Goal: Navigation & Orientation: Find specific page/section

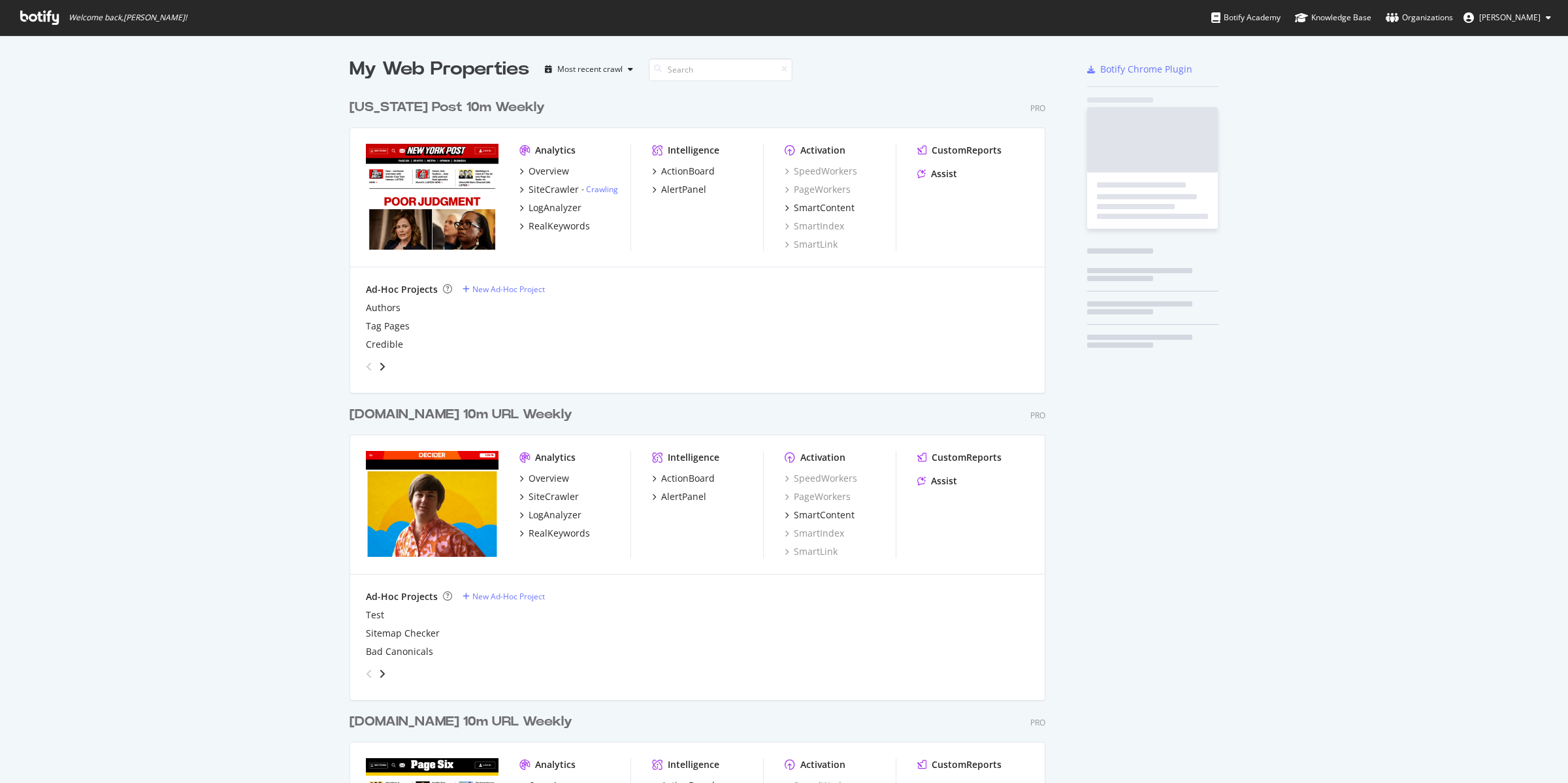
scroll to position [1554, 694]
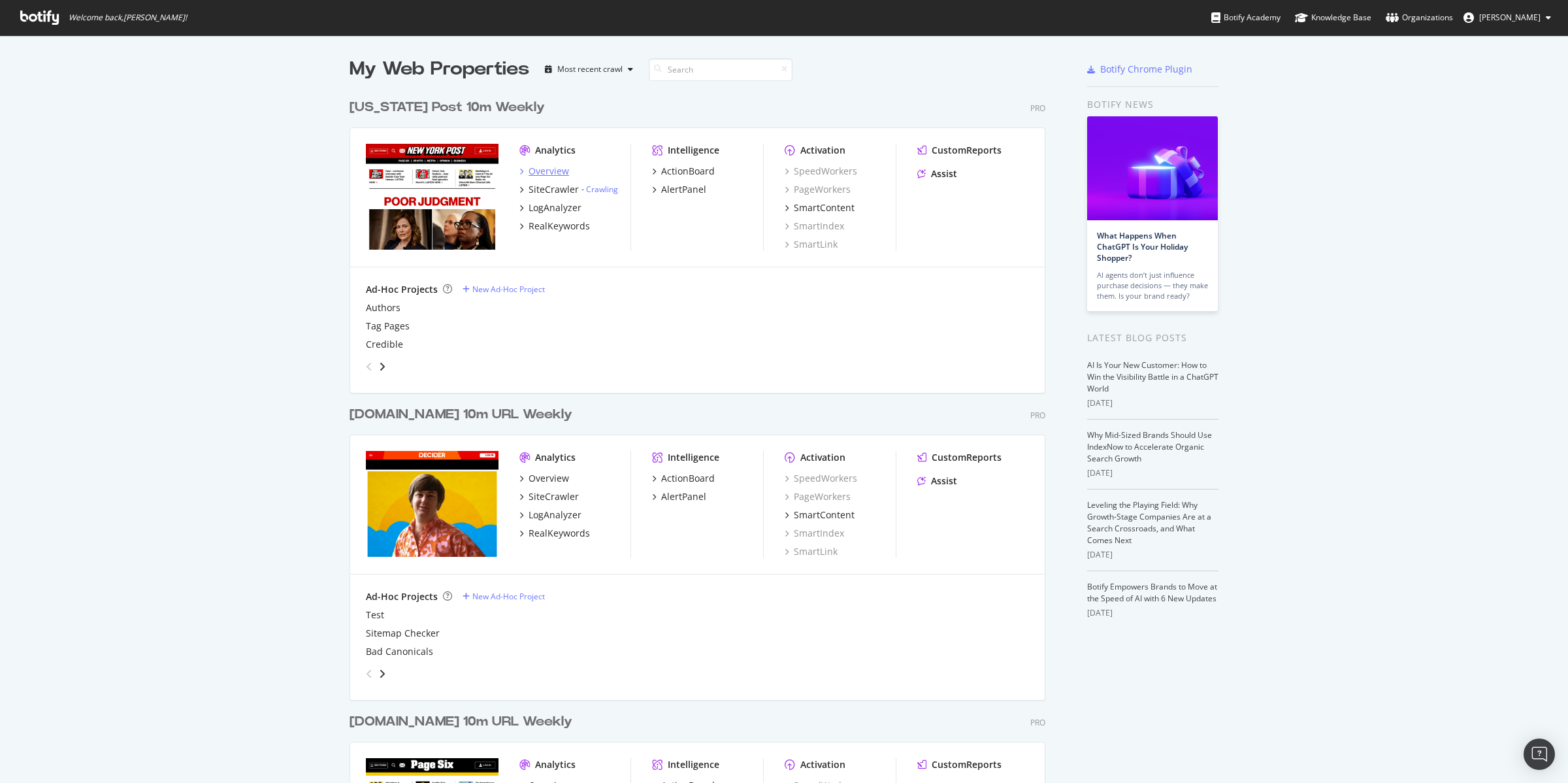
click at [552, 172] on div "Overview" at bounding box center [549, 171] width 40 height 13
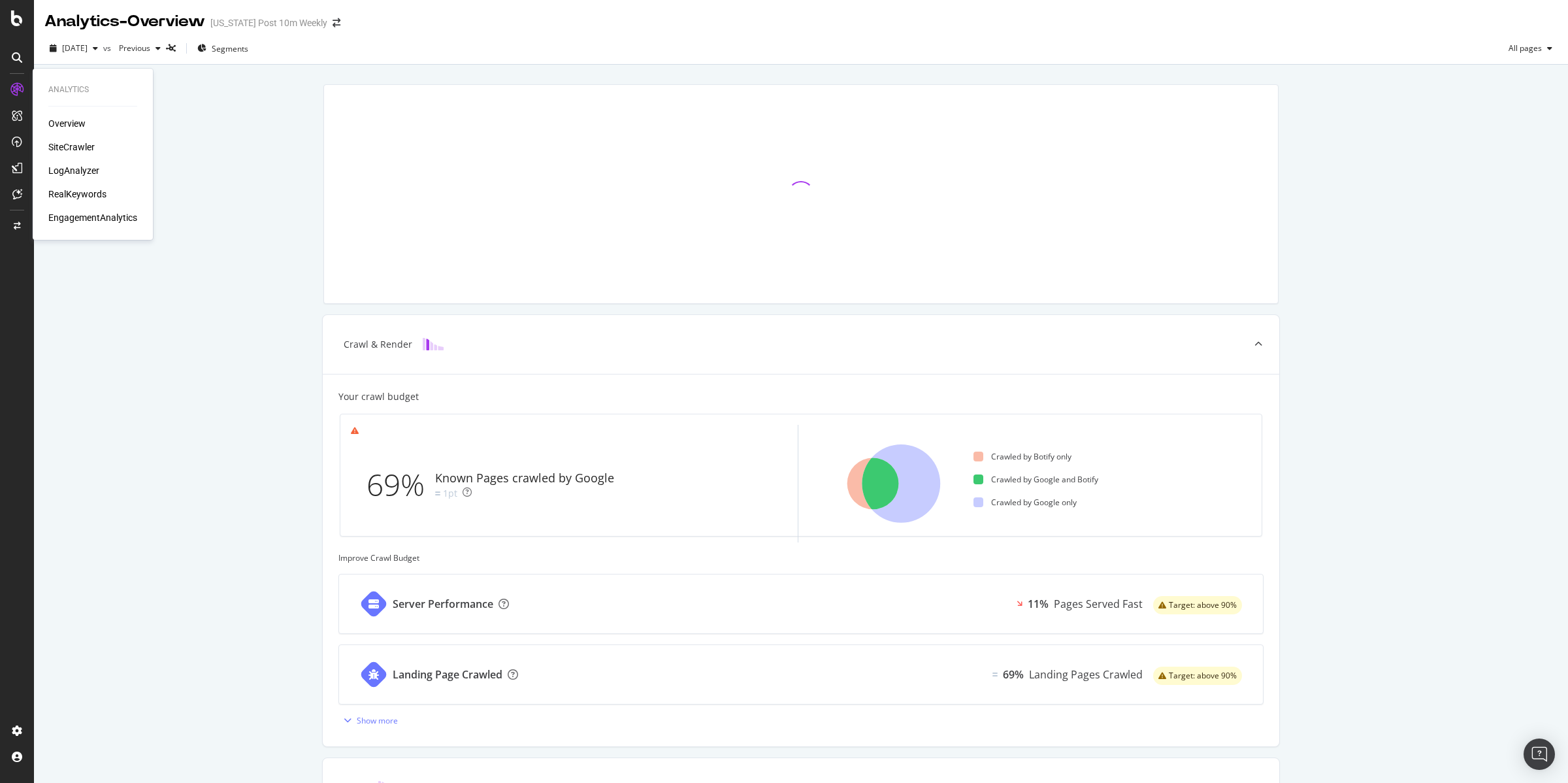
click at [68, 121] on div "Overview" at bounding box center [67, 124] width 37 height 13
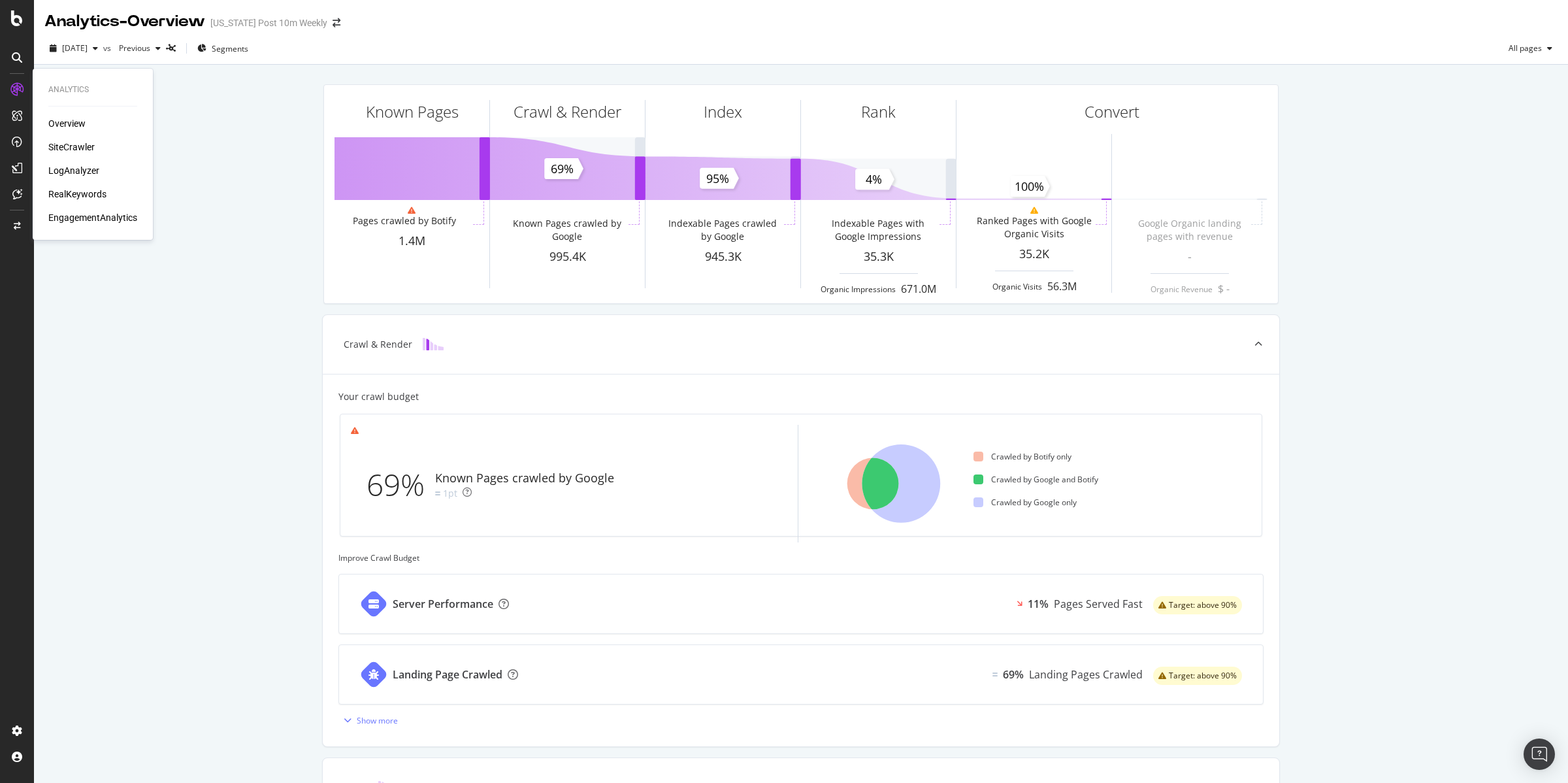
click at [65, 143] on div "SiteCrawler" at bounding box center [71, 148] width 46 height 13
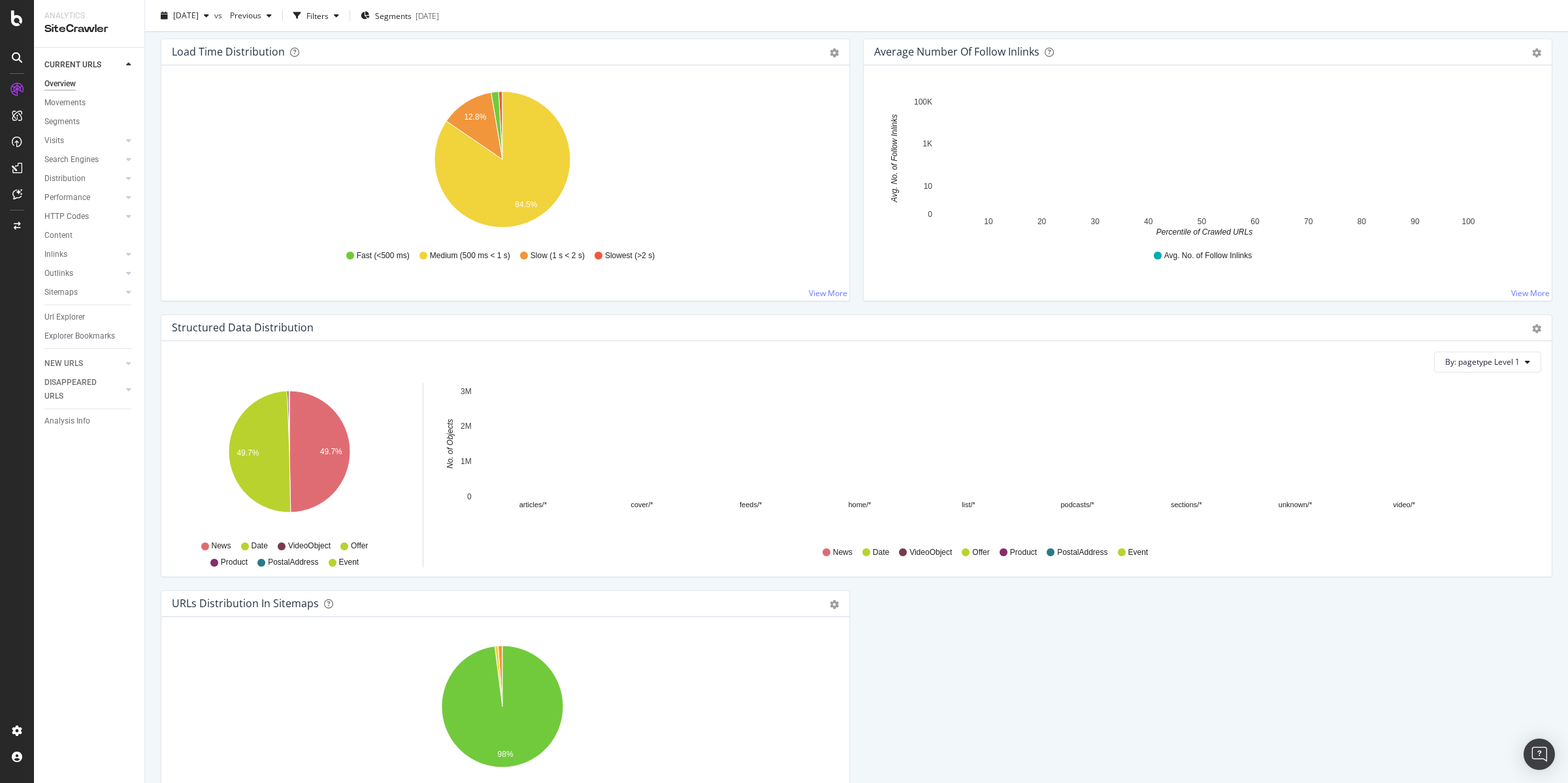
scroll to position [1115, 0]
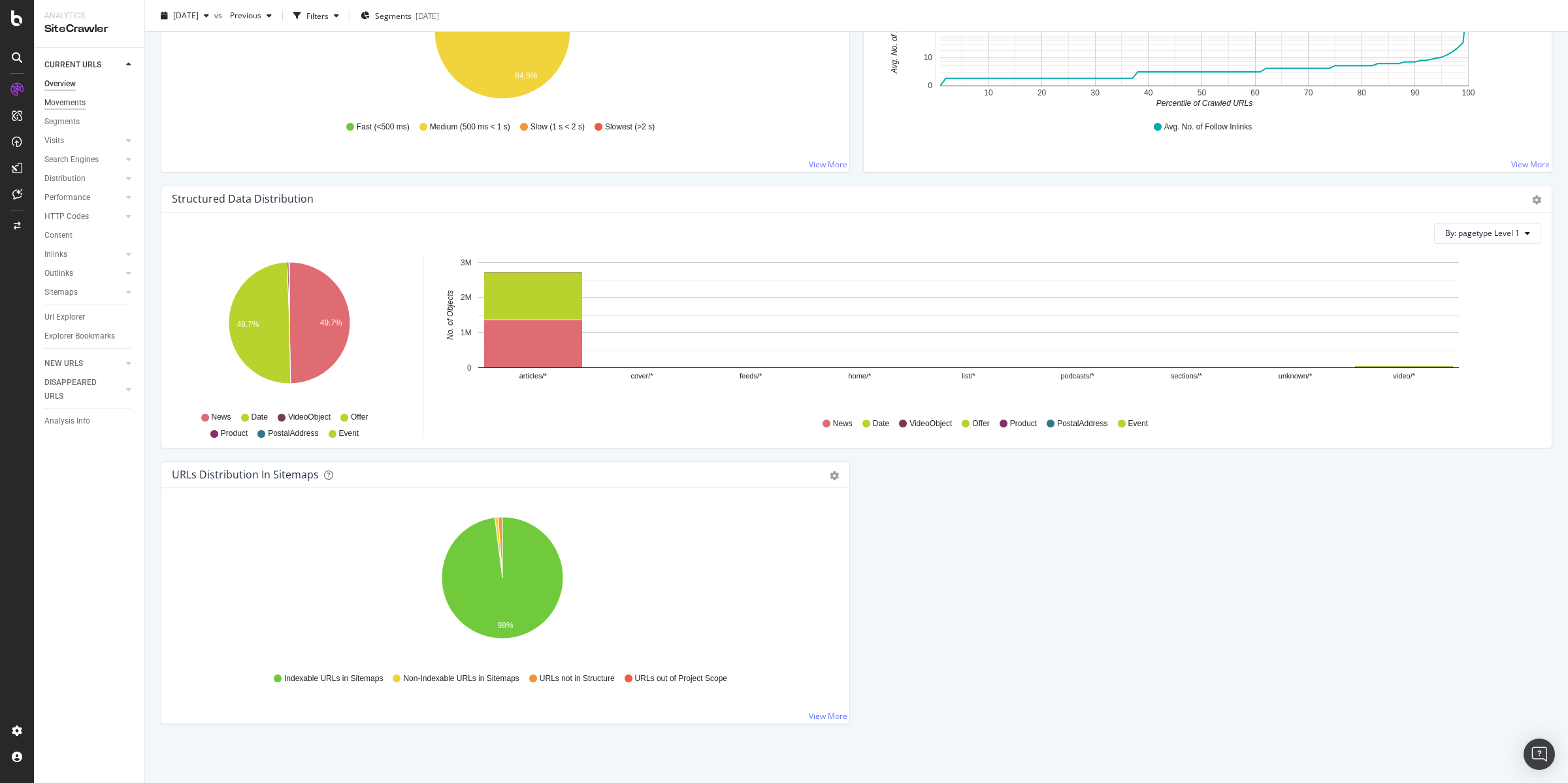
click at [73, 103] on div "Movements" at bounding box center [65, 103] width 41 height 13
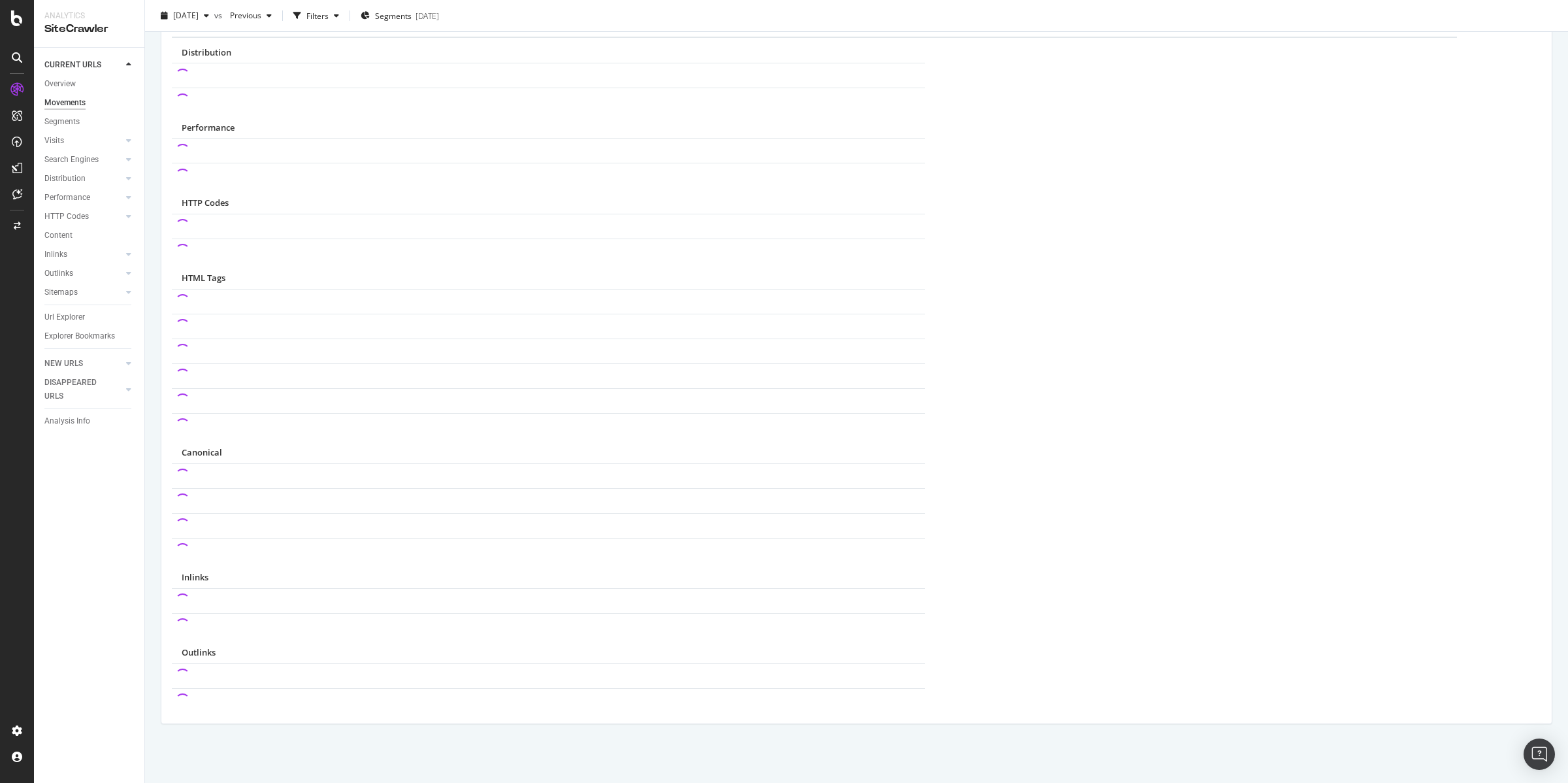
scroll to position [658, 0]
click at [58, 122] on div "Segments" at bounding box center [62, 121] width 35 height 13
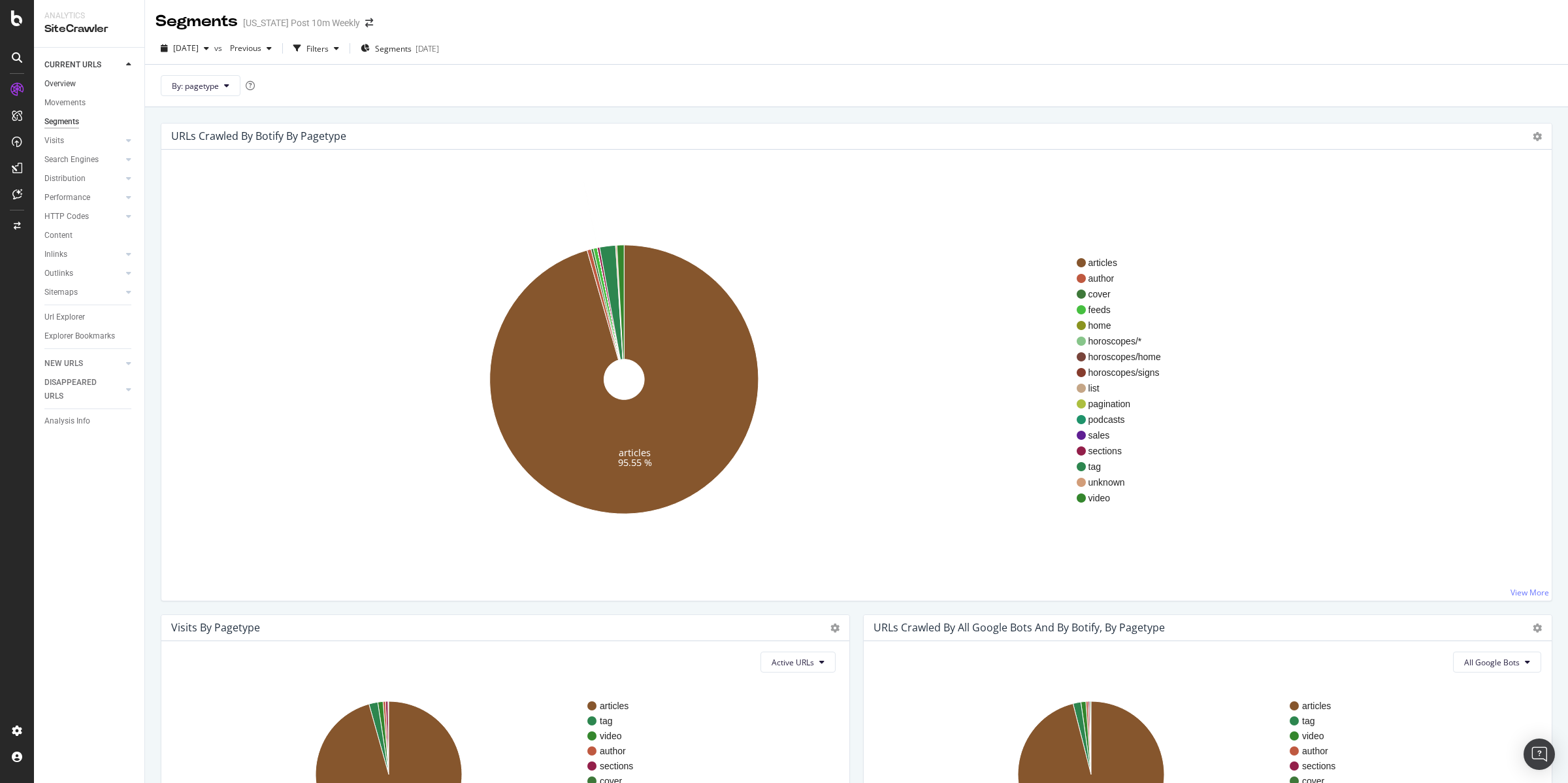
drag, startPoint x: 54, startPoint y: 77, endPoint x: 80, endPoint y: 79, distance: 26.1
click at [54, 77] on div "Overview" at bounding box center [60, 84] width 31 height 13
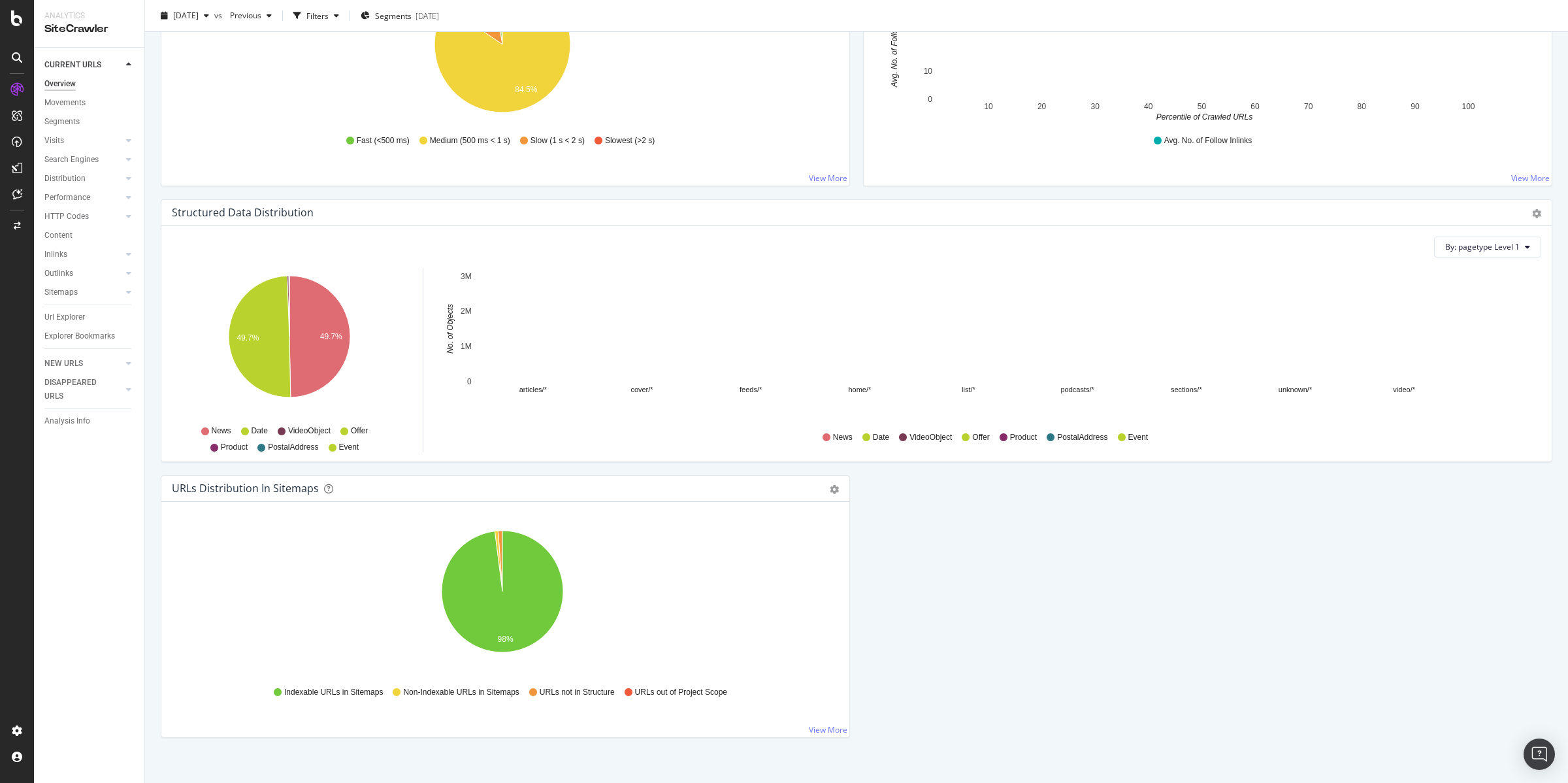
scroll to position [1115, 0]
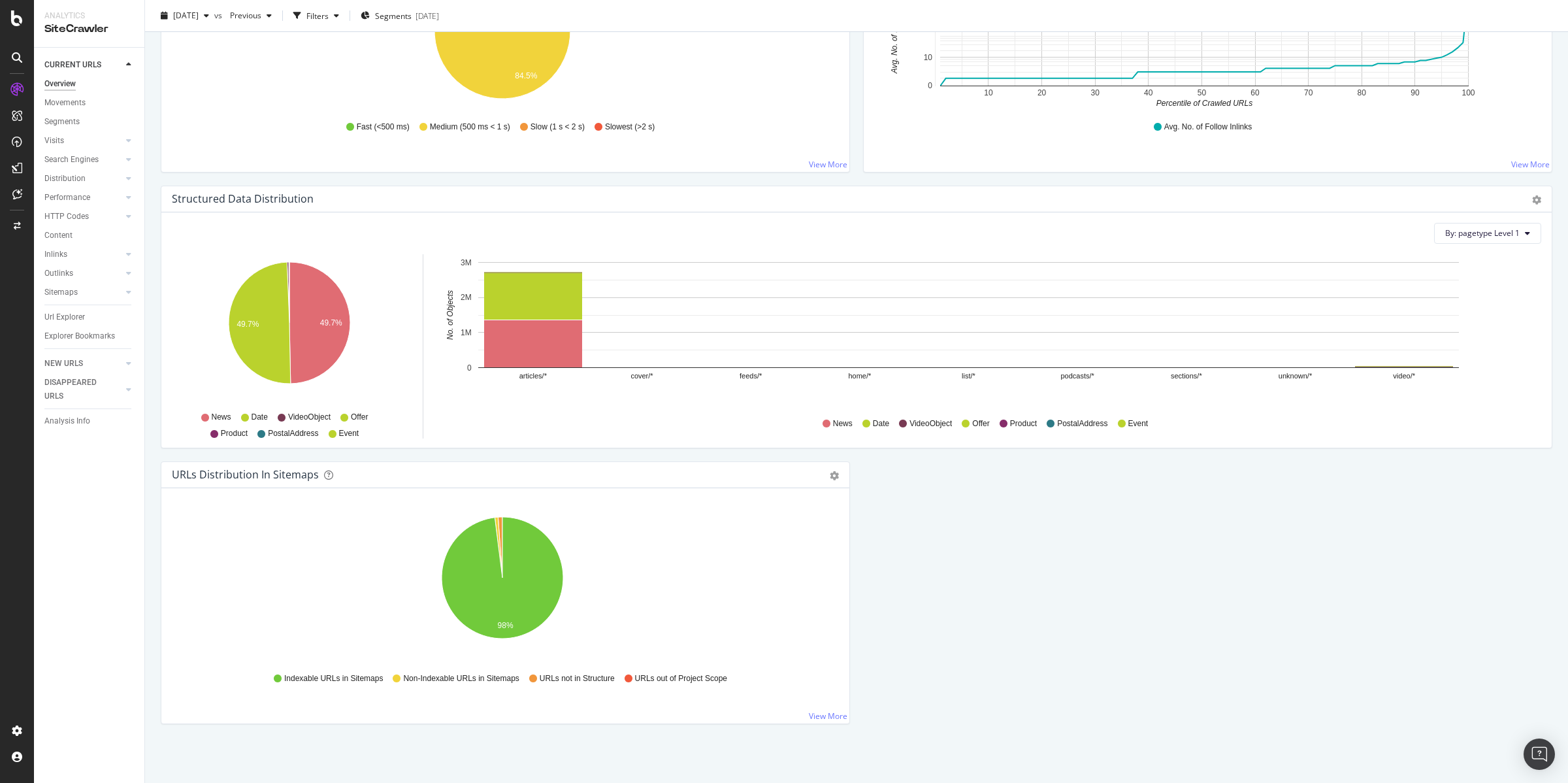
drag, startPoint x: 59, startPoint y: 104, endPoint x: 141, endPoint y: 119, distance: 83.4
click at [59, 104] on div "Movements" at bounding box center [65, 103] width 41 height 13
